Goal: Task Accomplishment & Management: Use online tool/utility

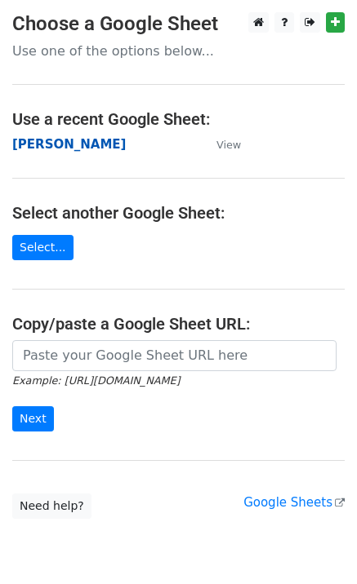
click at [48, 144] on strong "[PERSON_NAME]" at bounding box center [68, 144] width 113 height 15
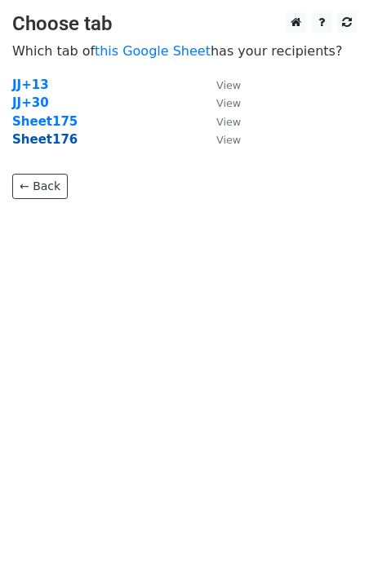
click at [43, 141] on strong "Sheet176" at bounding box center [44, 139] width 65 height 15
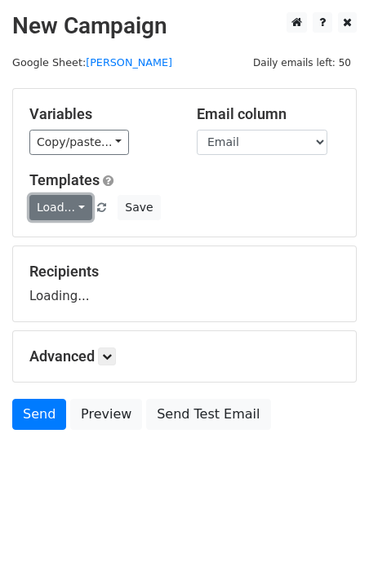
click at [84, 215] on link "Load..." at bounding box center [60, 207] width 63 height 25
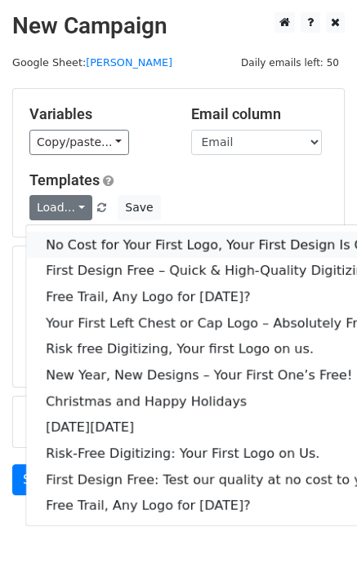
click at [93, 249] on link "No Cost for Your First Logo, Your First Design Is On Us!" at bounding box center [222, 245] width 392 height 26
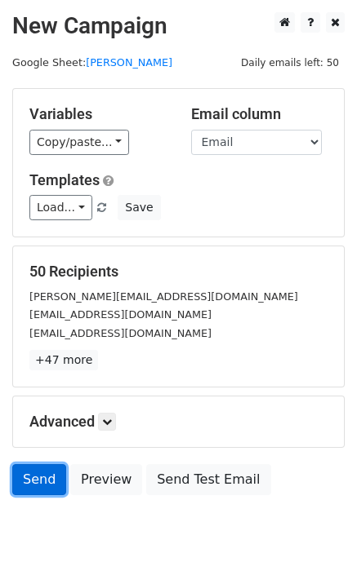
click at [51, 485] on link "Send" at bounding box center [39, 479] width 54 height 31
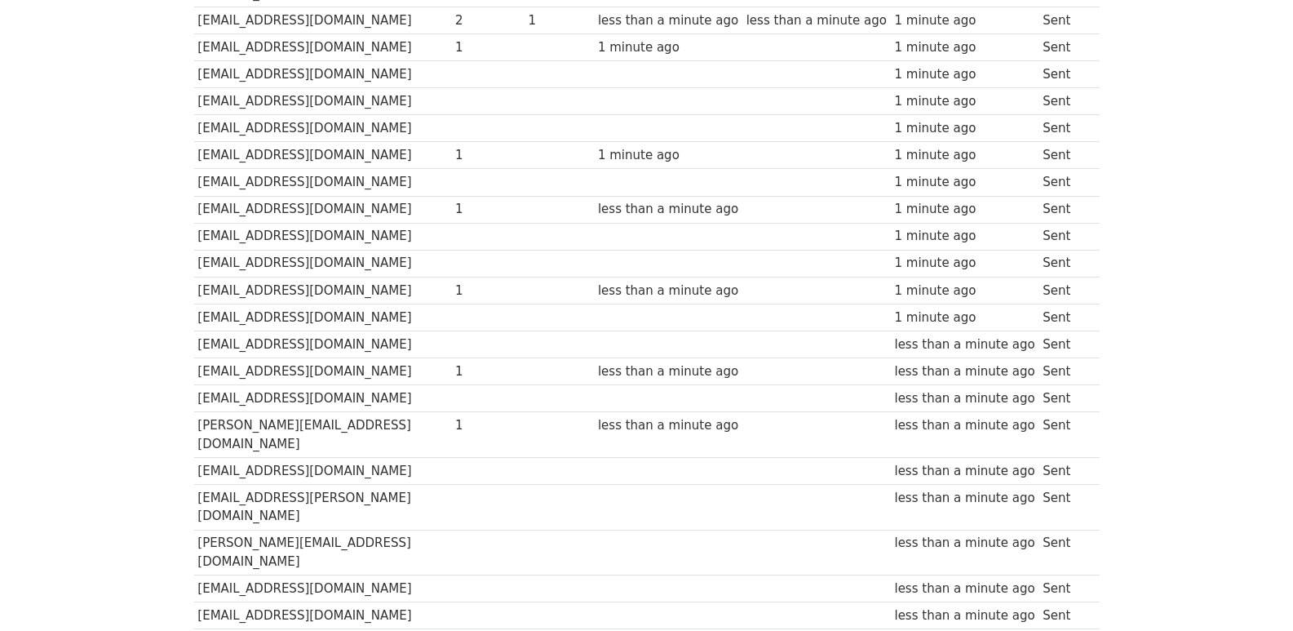
scroll to position [1136, 0]
